Goal: Task Accomplishment & Management: Use online tool/utility

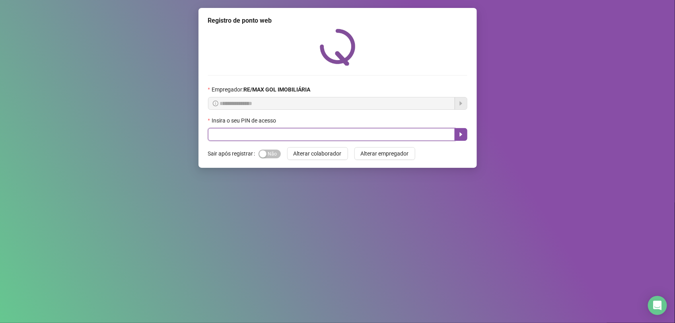
drag, startPoint x: 0, startPoint y: 0, endPoint x: 401, endPoint y: 140, distance: 424.3
click at [401, 140] on input "text" at bounding box center [331, 134] width 247 height 13
type input "*****"
click at [462, 136] on icon "caret-right" at bounding box center [461, 134] width 3 height 4
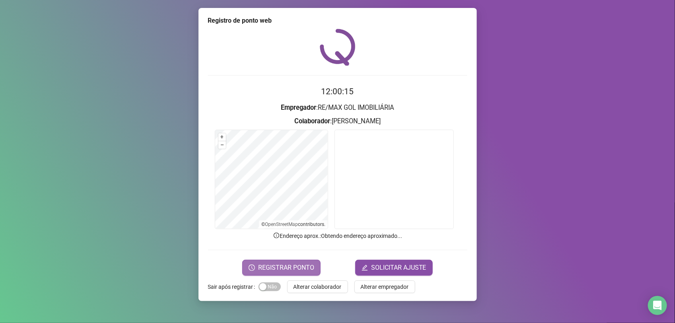
click at [273, 267] on span "REGISTRAR PONTO" at bounding box center [286, 268] width 56 height 10
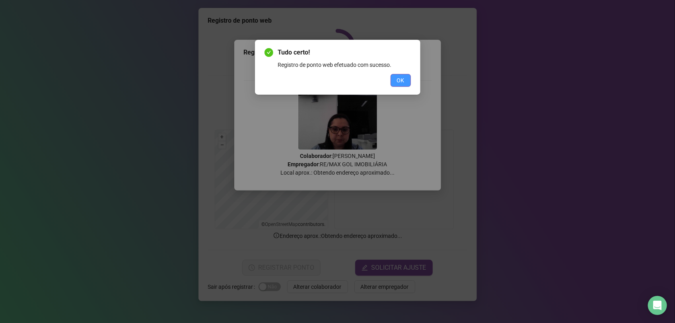
click at [404, 84] on span "OK" at bounding box center [401, 80] width 8 height 9
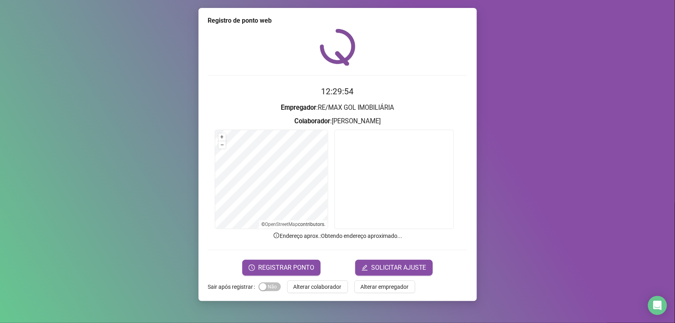
click at [590, 132] on div "Registro de ponto web 12:29:54 Empregador : RE/[PERSON_NAME] IMOBILIÁRIA Colabo…" at bounding box center [337, 161] width 675 height 323
click at [277, 269] on span "REGISTRAR PONTO" at bounding box center [286, 268] width 56 height 10
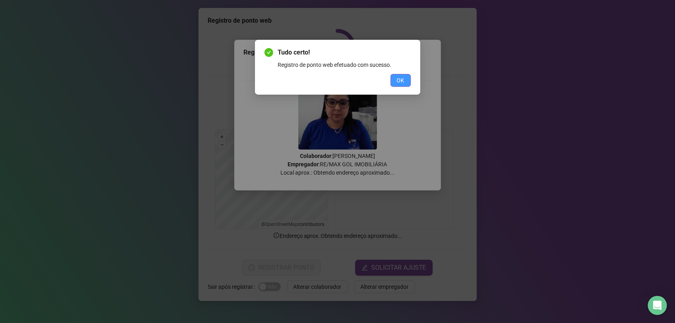
click at [396, 82] on button "OK" at bounding box center [401, 80] width 20 height 13
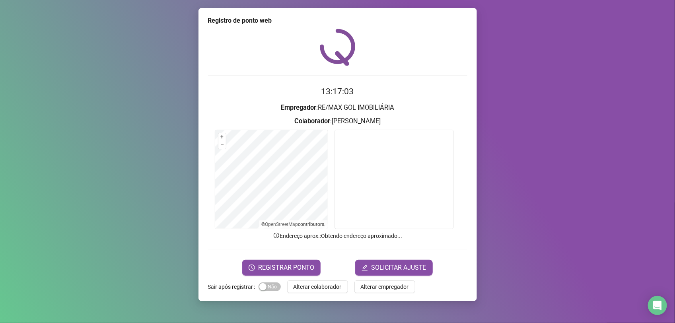
click at [95, 68] on div "Registro de ponto web 13:17:03 Empregador : RE/[PERSON_NAME] IMOBILIÁRIA Colabo…" at bounding box center [337, 161] width 675 height 323
